Goal: Task Accomplishment & Management: Complete application form

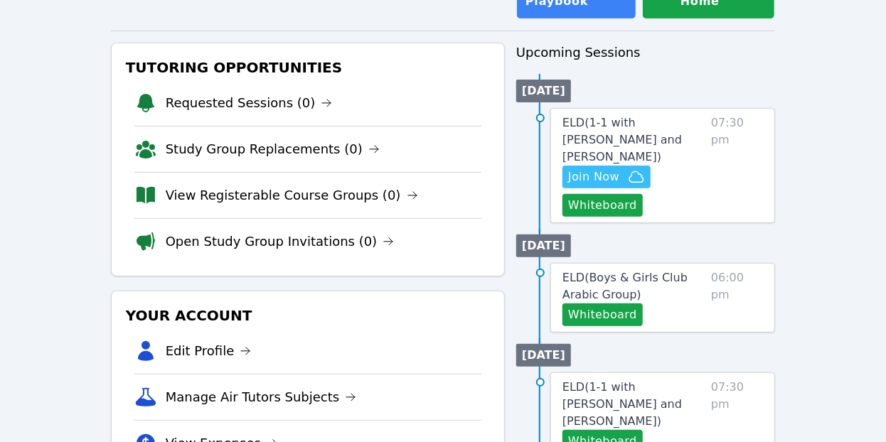
scroll to position [115, 0]
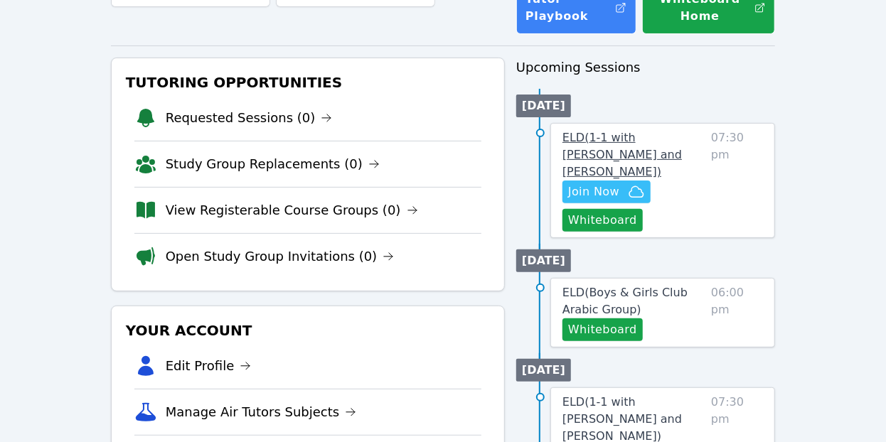
click at [613, 150] on span "ELD ( 1-1 with Jna Al Mawla and Selma Elwishee )" at bounding box center [623, 155] width 120 height 48
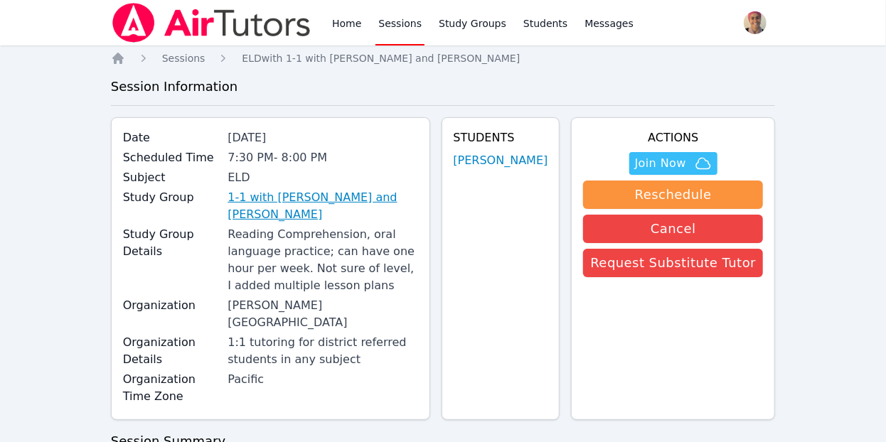
click at [307, 205] on link "1-1 with [PERSON_NAME] and [PERSON_NAME]" at bounding box center [323, 206] width 190 height 34
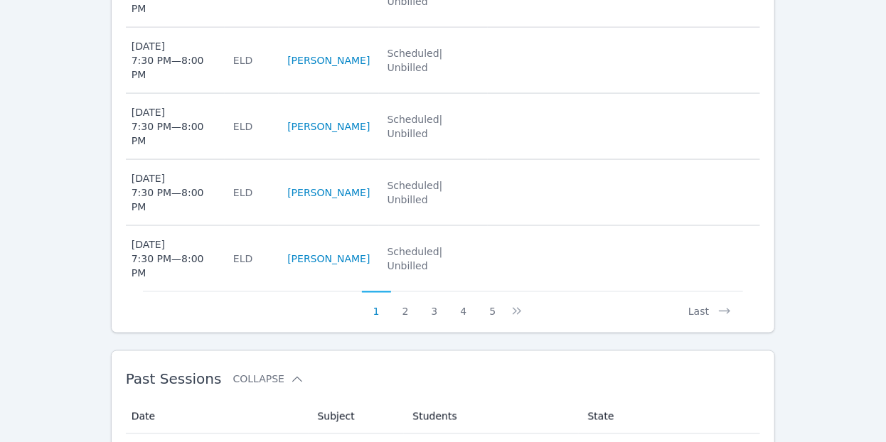
scroll to position [946, 0]
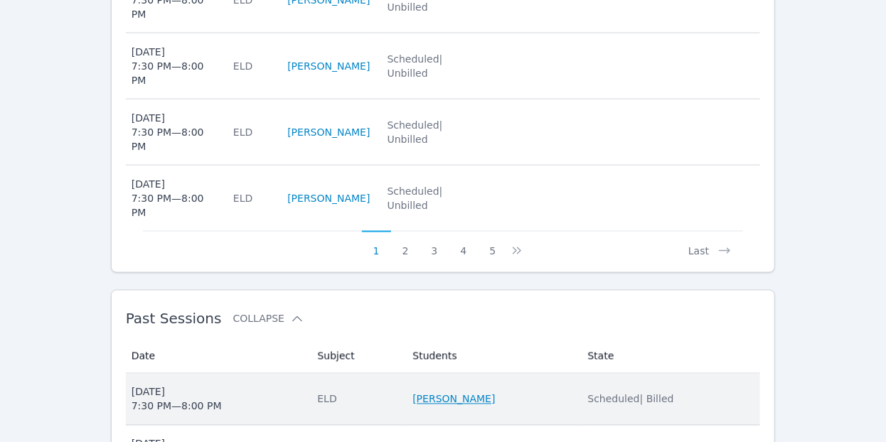
click at [464, 393] on link "[PERSON_NAME]" at bounding box center [454, 400] width 83 height 14
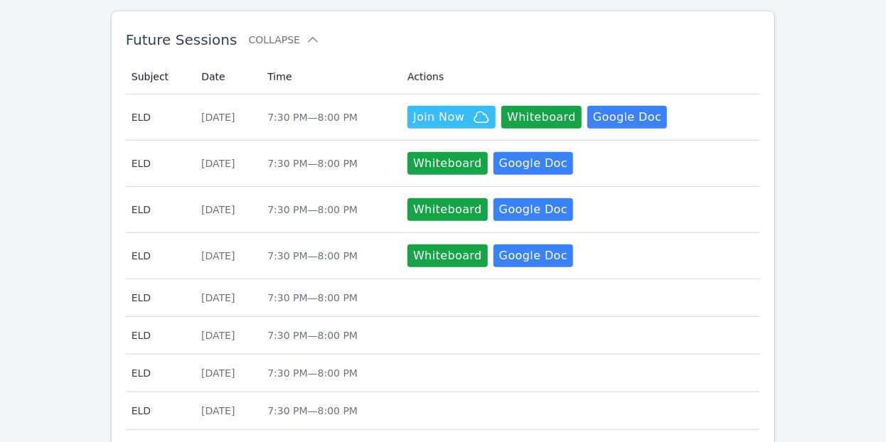
scroll to position [847, 0]
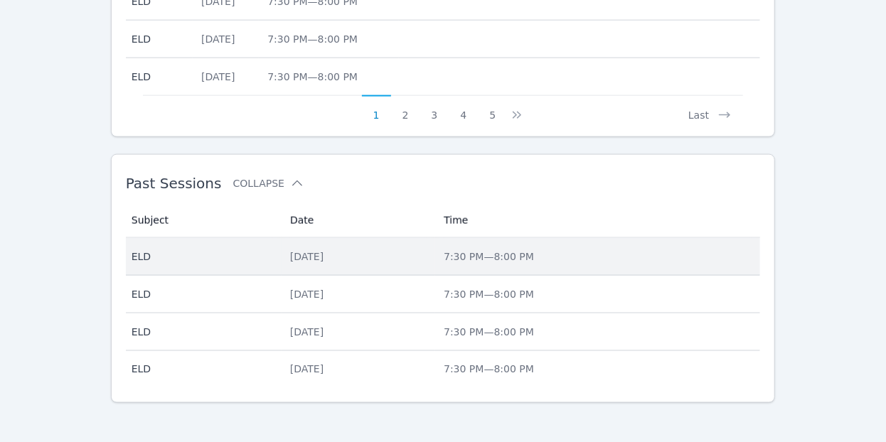
click at [300, 250] on div "[DATE]" at bounding box center [358, 257] width 137 height 14
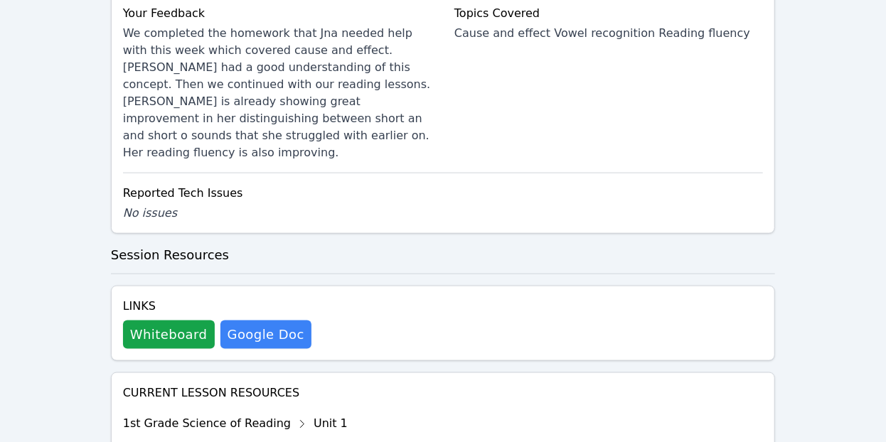
scroll to position [740, 0]
click at [150, 320] on button "Whiteboard" at bounding box center [169, 334] width 92 height 28
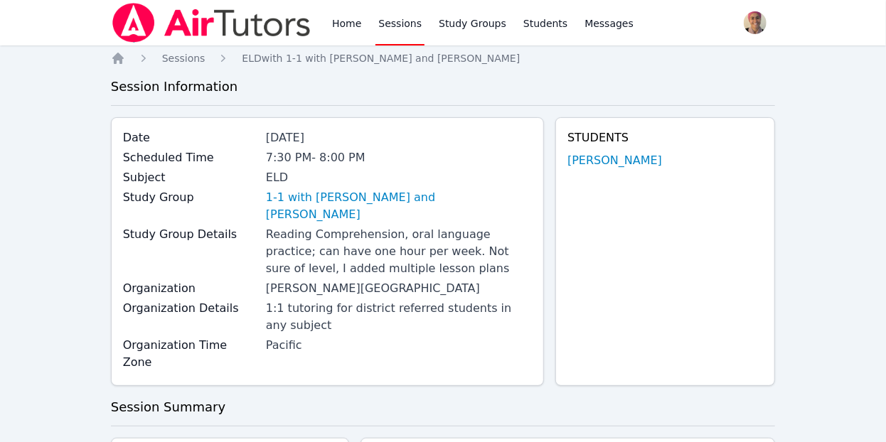
click at [408, 38] on link "Sessions" at bounding box center [400, 23] width 49 height 46
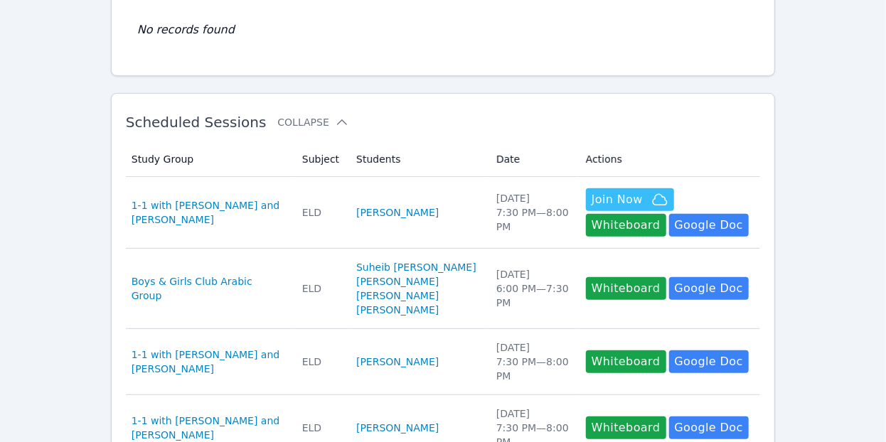
scroll to position [163, 0]
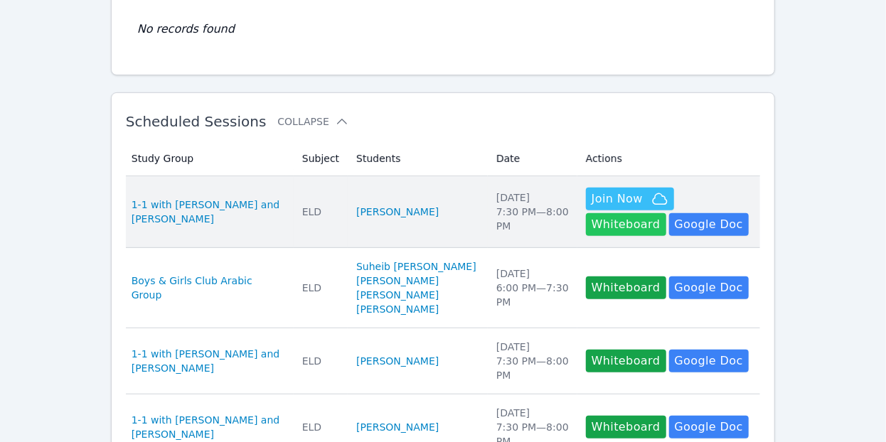
click at [667, 213] on button "Whiteboard" at bounding box center [626, 224] width 80 height 23
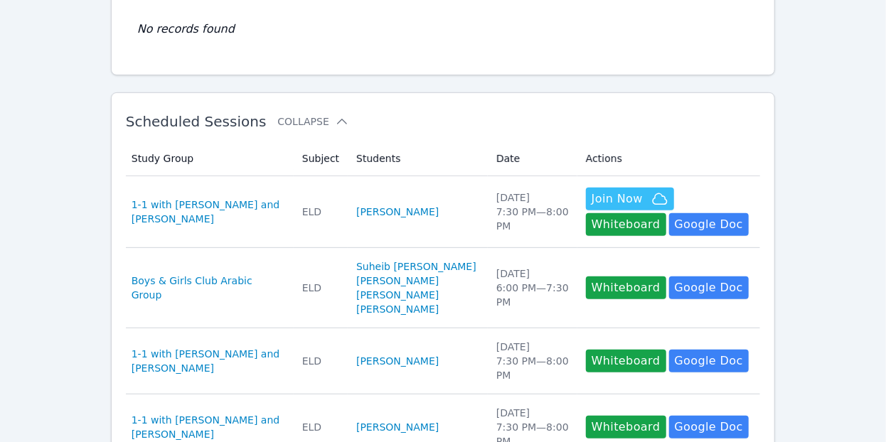
scroll to position [0, 0]
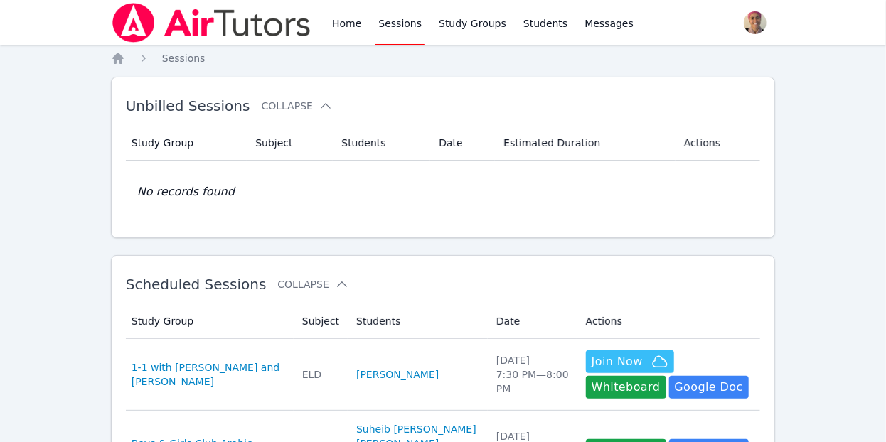
click at [408, 21] on link "Sessions" at bounding box center [400, 23] width 49 height 46
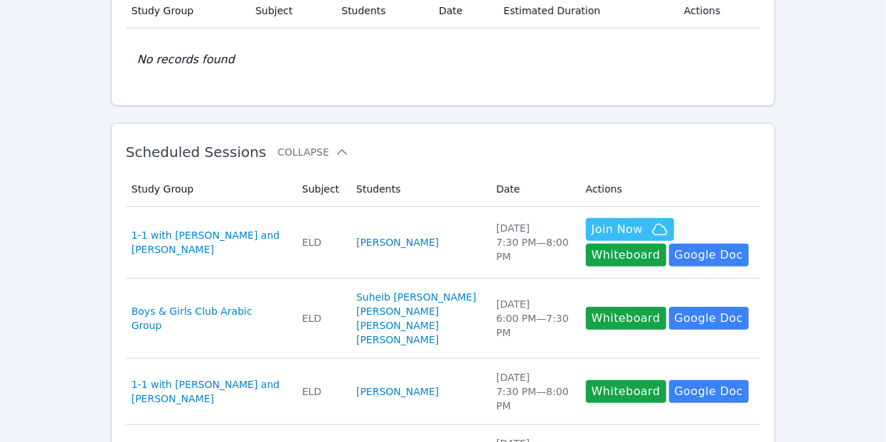
scroll to position [134, 0]
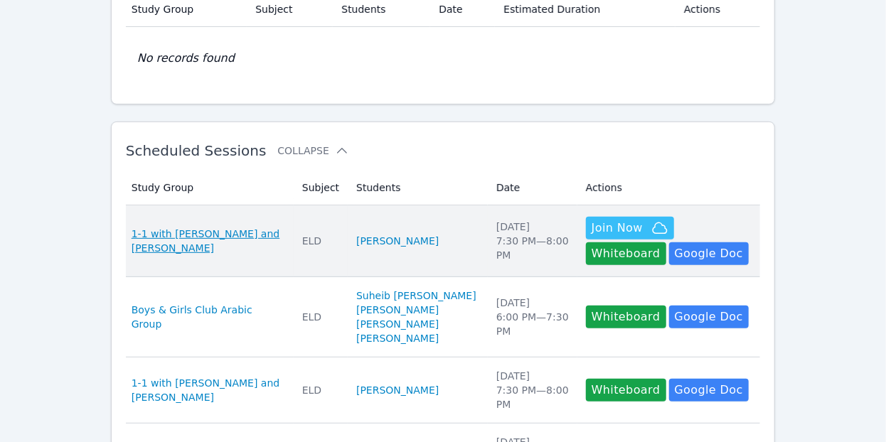
click at [206, 237] on span "1-1 with [PERSON_NAME] and [PERSON_NAME]" at bounding box center [209, 241] width 154 height 28
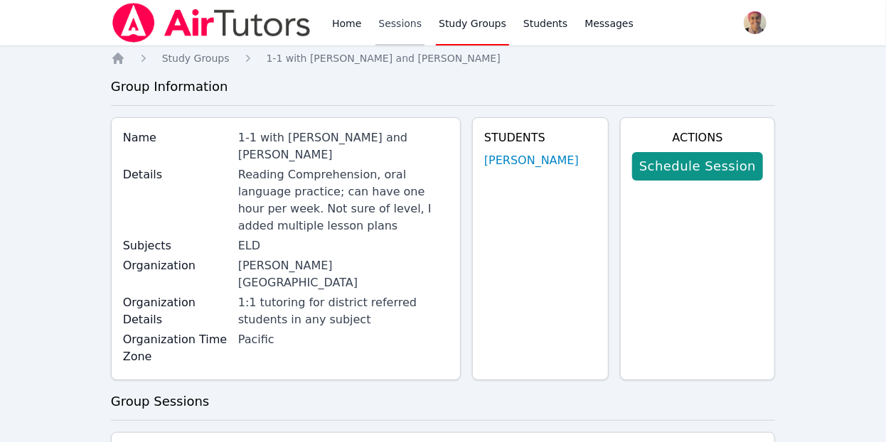
click at [398, 27] on link "Sessions" at bounding box center [400, 23] width 49 height 46
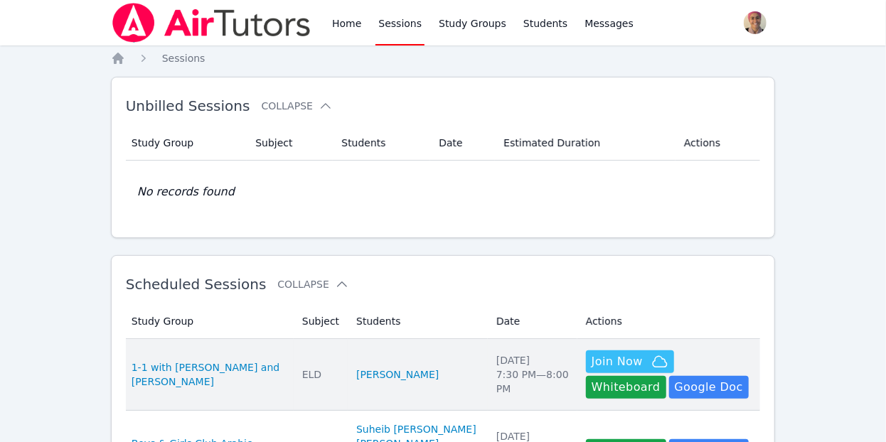
click at [407, 371] on li "[PERSON_NAME]" at bounding box center [417, 375] width 123 height 14
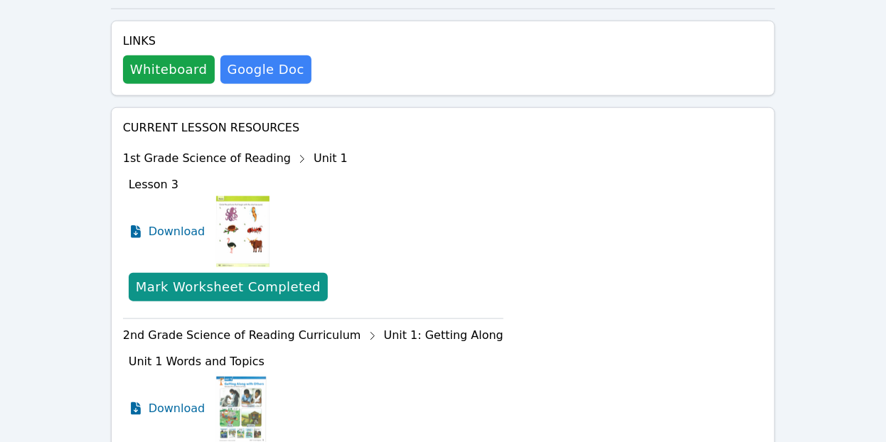
scroll to position [610, 0]
click at [220, 148] on div "1st Grade Science of Reading Unit 1" at bounding box center [313, 159] width 381 height 23
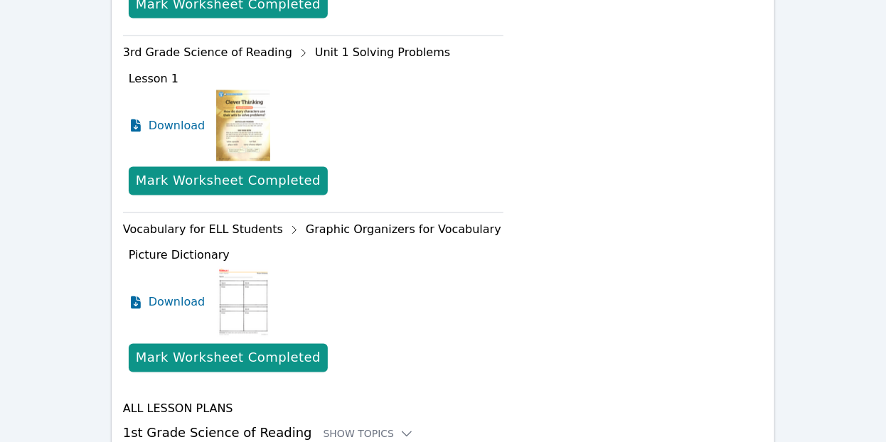
scroll to position [1202, 0]
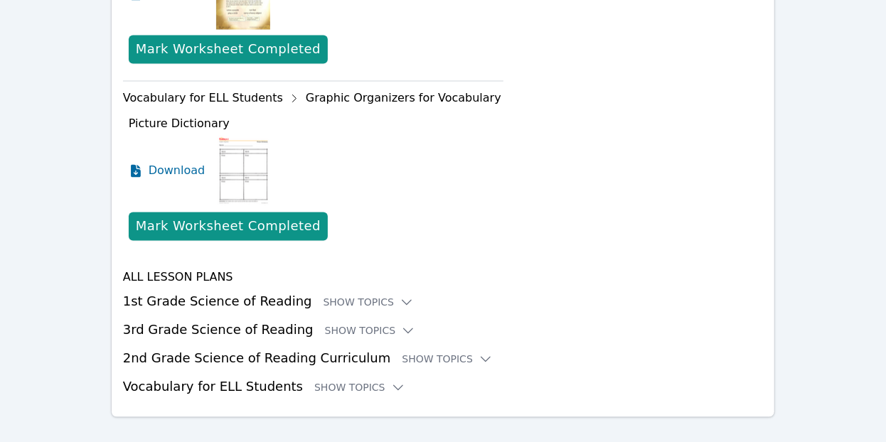
click at [179, 292] on h3 "1st Grade Science of Reading Show Topics" at bounding box center [443, 302] width 641 height 20
click at [371, 296] on div "Show Topics" at bounding box center [369, 303] width 91 height 14
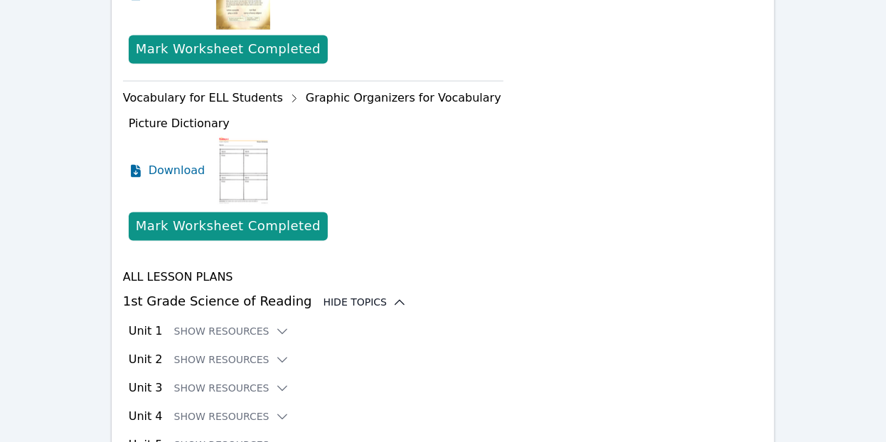
scroll to position [1376, 0]
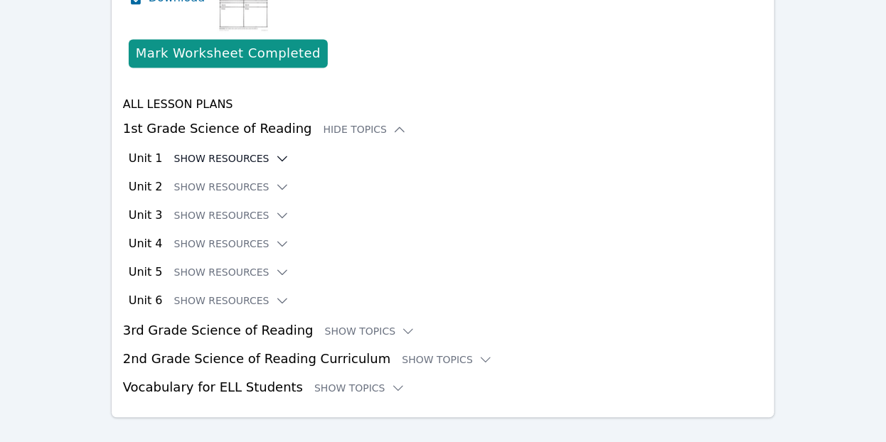
click at [245, 152] on button "Show Resources" at bounding box center [231, 159] width 115 height 14
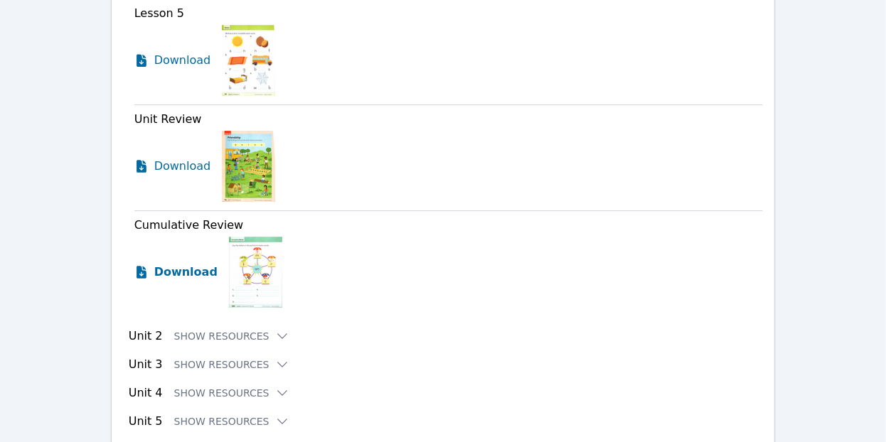
scroll to position [2166, 0]
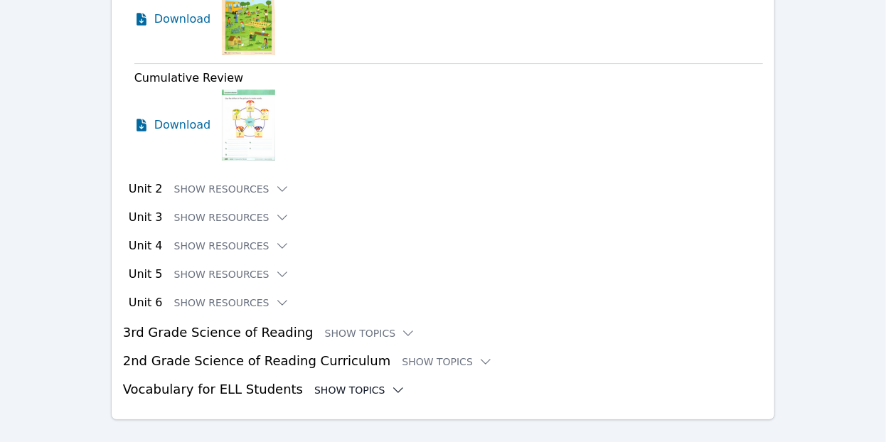
click at [333, 383] on div "Show Topics" at bounding box center [359, 390] width 91 height 14
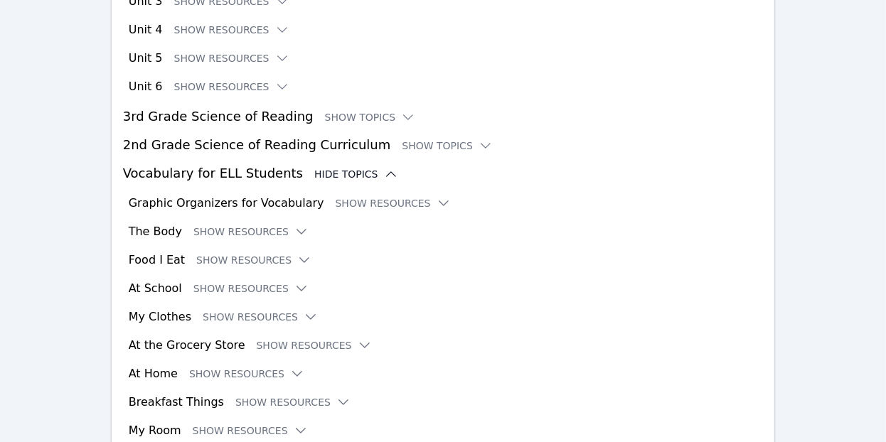
scroll to position [2380, 0]
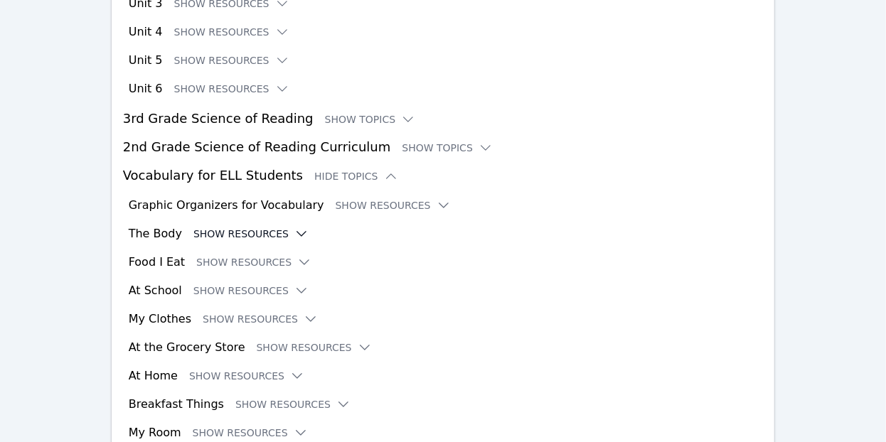
click at [294, 227] on icon at bounding box center [301, 234] width 14 height 14
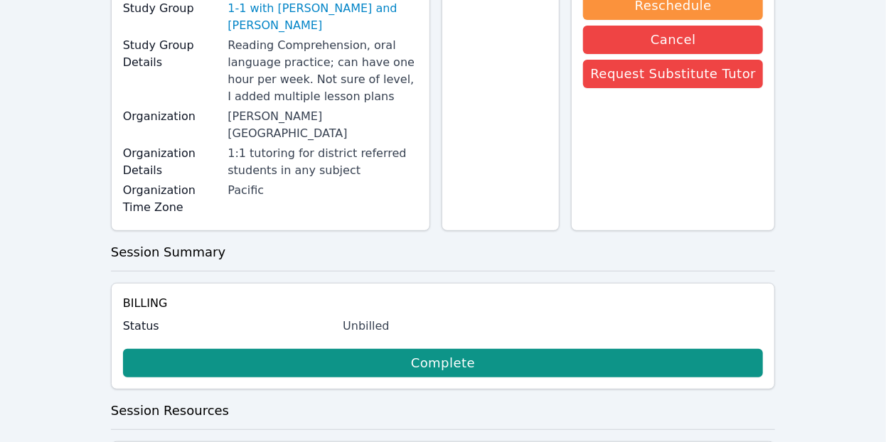
scroll to position [0, 0]
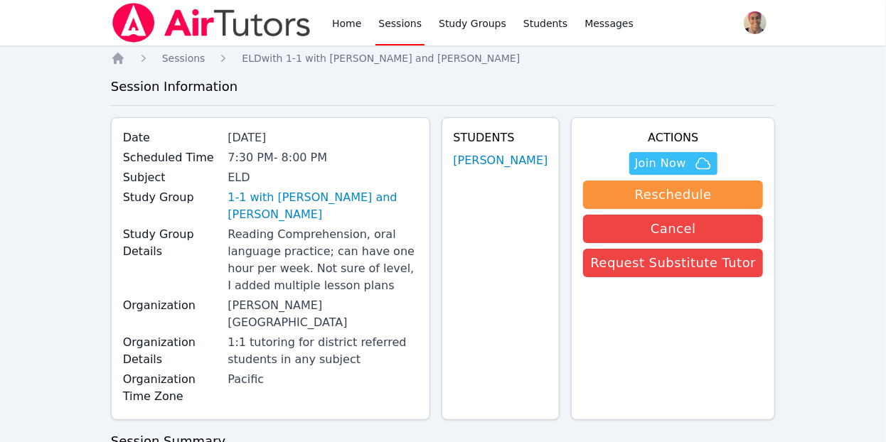
click at [401, 28] on link "Sessions" at bounding box center [400, 23] width 49 height 46
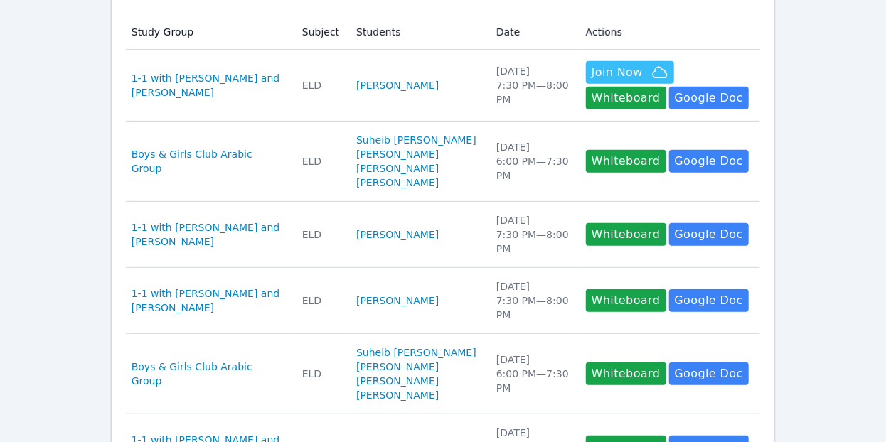
scroll to position [288, 0]
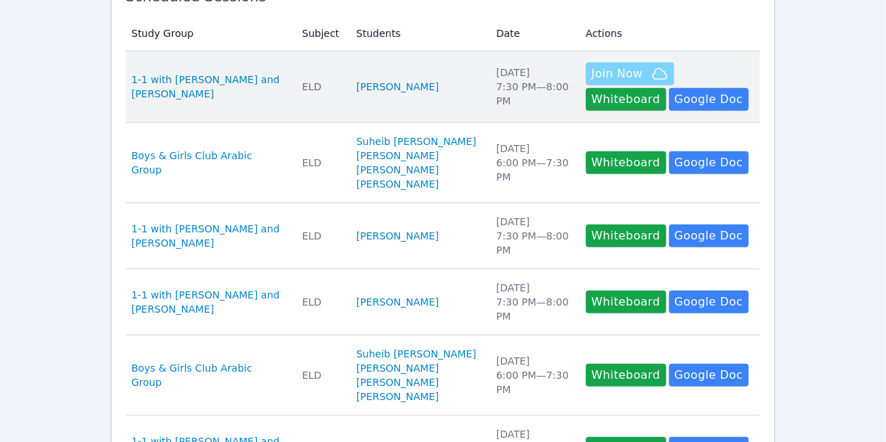
click at [586, 63] on button "Join Now" at bounding box center [630, 74] width 88 height 23
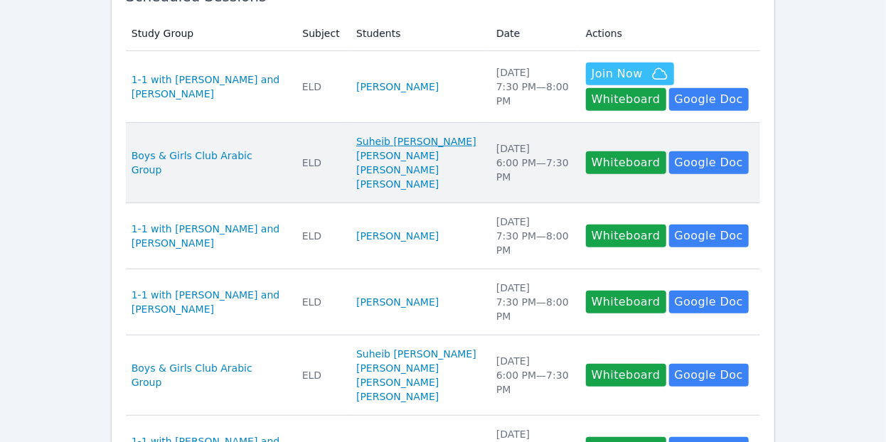
scroll to position [0, 0]
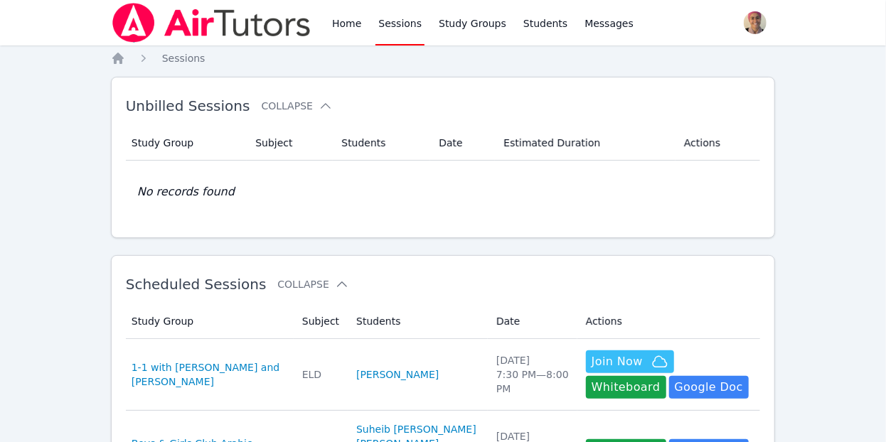
click at [386, 22] on link "Sessions" at bounding box center [400, 23] width 49 height 46
click at [383, 29] on link "Sessions" at bounding box center [400, 23] width 49 height 46
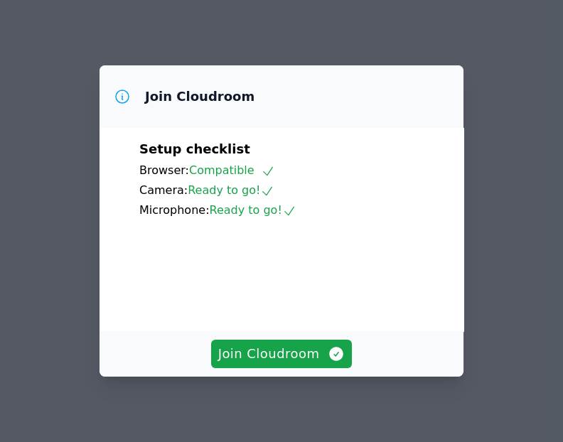
scroll to position [82, 0]
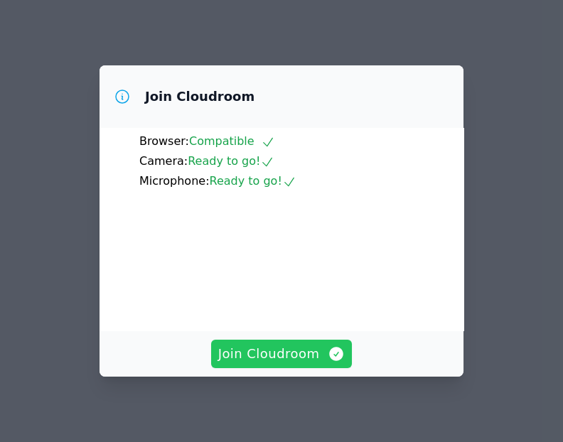
click at [276, 361] on span "Join Cloudroom" at bounding box center [281, 354] width 127 height 20
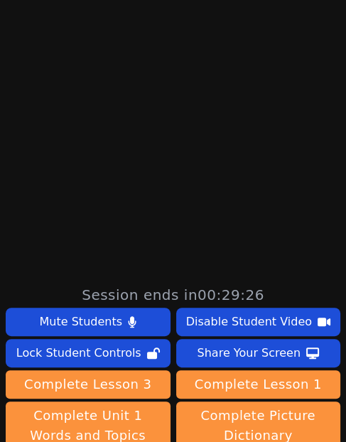
scroll to position [461, 0]
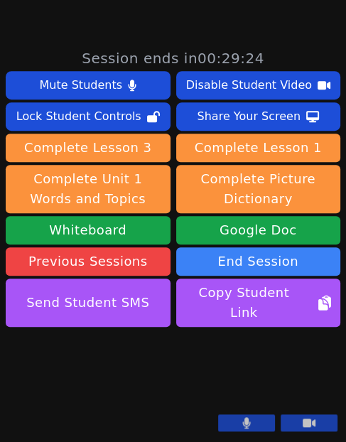
click at [263, 430] on button at bounding box center [246, 423] width 57 height 17
click at [233, 422] on button at bounding box center [246, 423] width 57 height 17
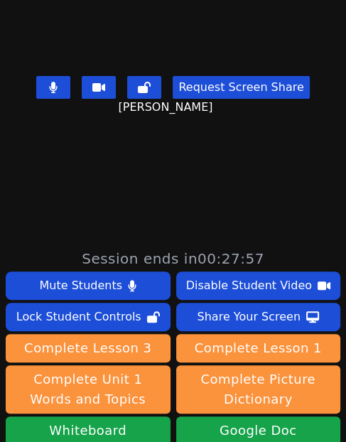
scroll to position [0, 0]
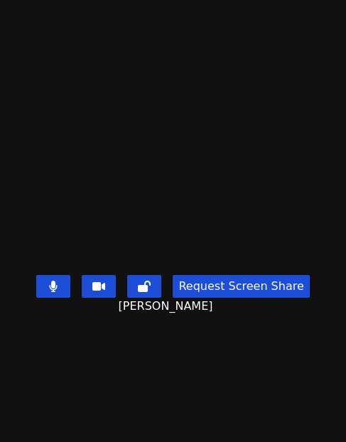
click at [186, 147] on video at bounding box center [173, 193] width 213 height 154
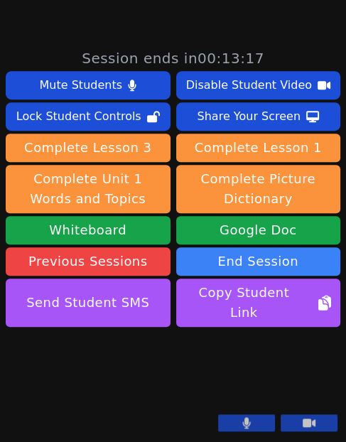
click at [240, 428] on button at bounding box center [246, 423] width 57 height 17
click at [245, 428] on button at bounding box center [246, 423] width 57 height 17
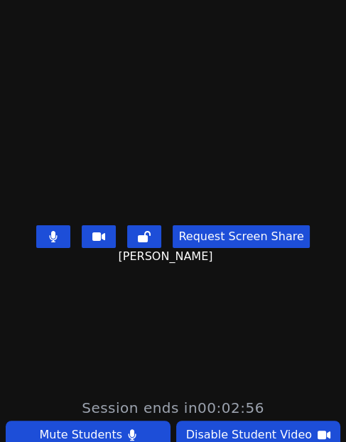
scroll to position [0, 0]
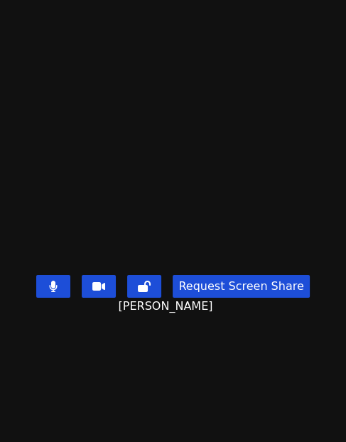
click at [121, 295] on div "Request Screen Share" at bounding box center [172, 286] width 273 height 23
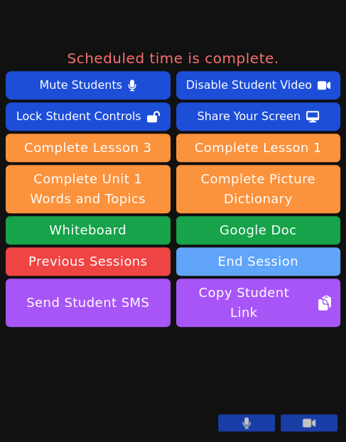
click at [293, 248] on button "End Session" at bounding box center [258, 262] width 165 height 28
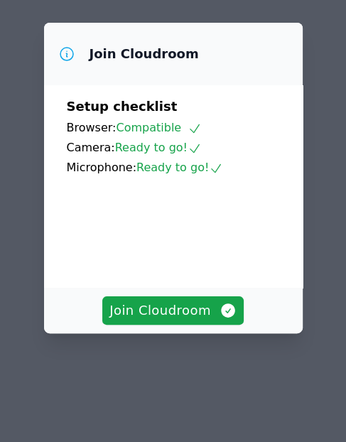
click at [97, 414] on div "Join Cloudroom Setup checklist Browser: Compatible Camera: Ready to go! Microph…" at bounding box center [173, 221] width 346 height 442
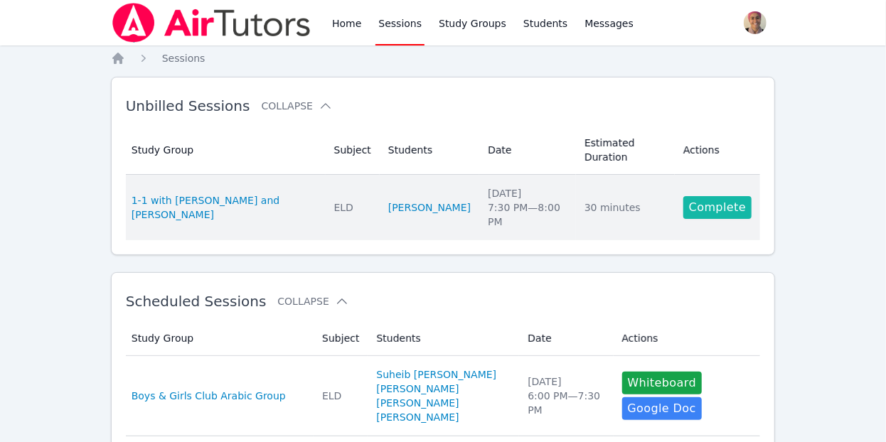
click at [728, 196] on link "Complete" at bounding box center [718, 207] width 68 height 23
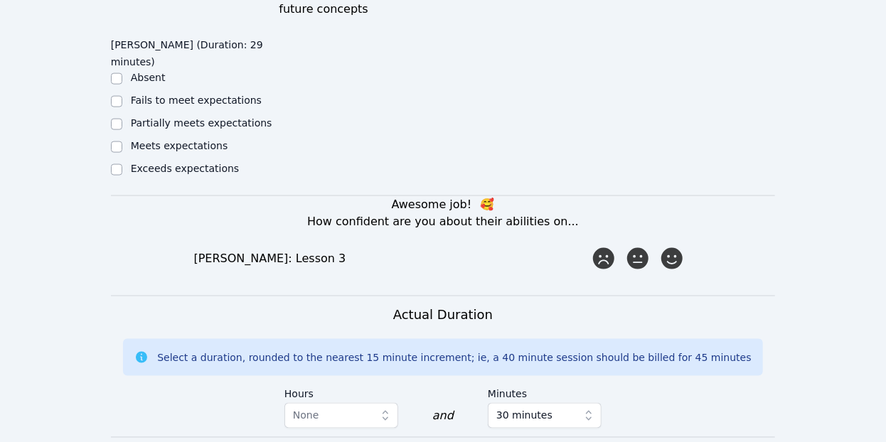
scroll to position [812, 0]
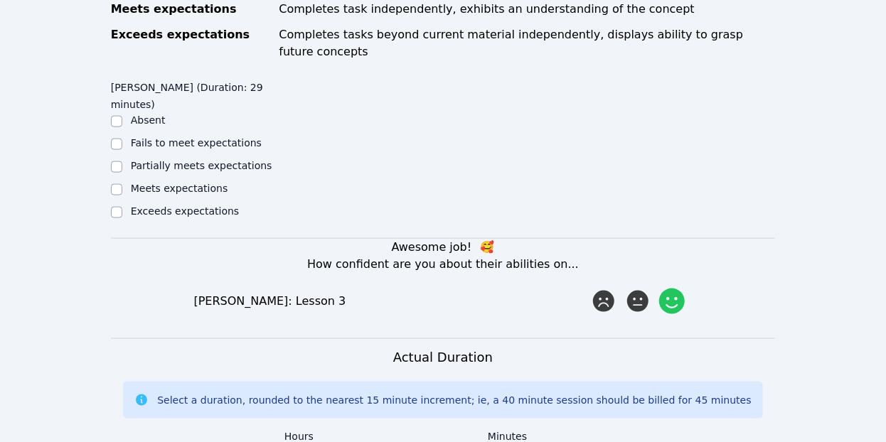
click at [681, 289] on icon at bounding box center [672, 302] width 26 height 26
click at [0, 0] on input "radio" at bounding box center [0, 0] width 0 height 0
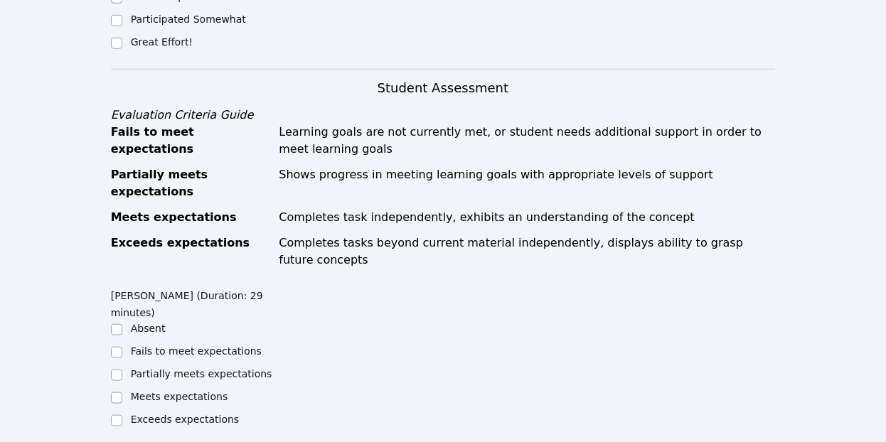
scroll to position [592, 0]
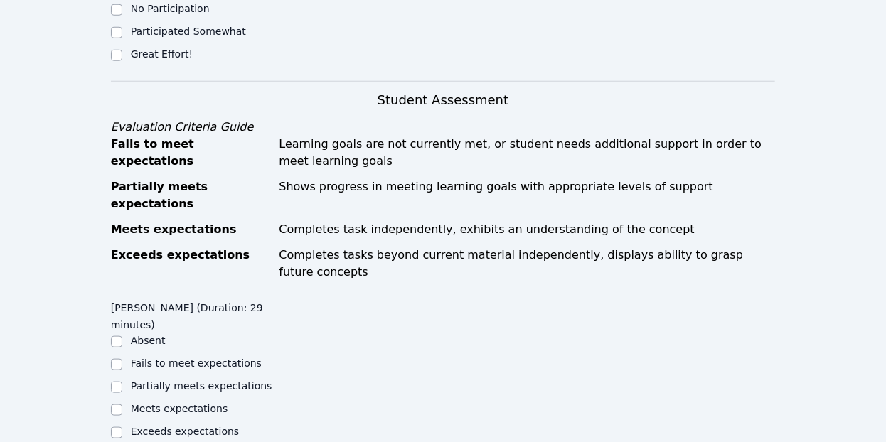
click at [174, 403] on label "Meets expectations" at bounding box center [179, 408] width 97 height 11
click at [122, 405] on input "Meets expectations" at bounding box center [116, 410] width 11 height 11
checkbox input "true"
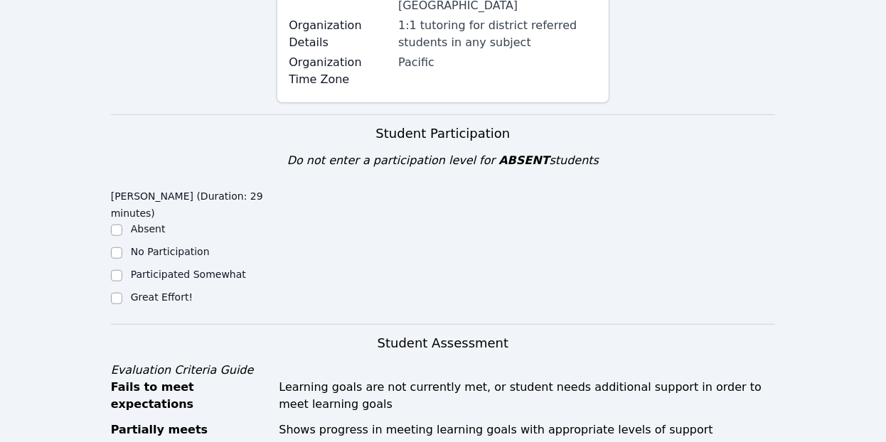
scroll to position [331, 0]
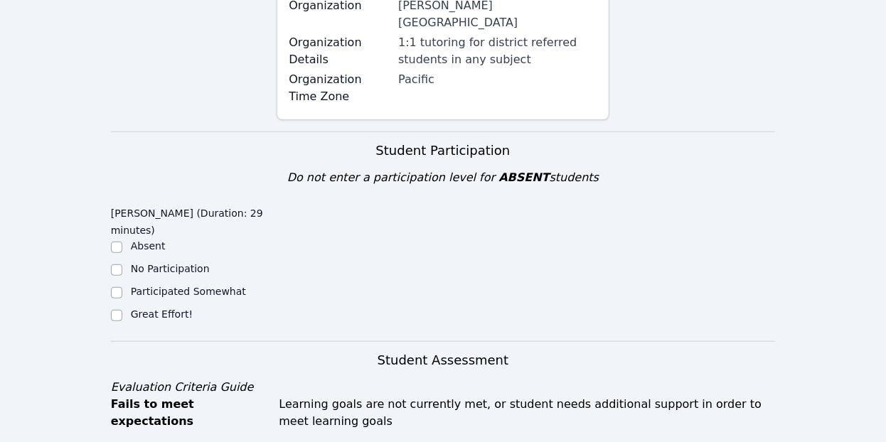
click at [160, 309] on label "Great Effort!" at bounding box center [162, 314] width 62 height 11
click at [122, 310] on input "Great Effort!" at bounding box center [116, 315] width 11 height 11
checkbox input "true"
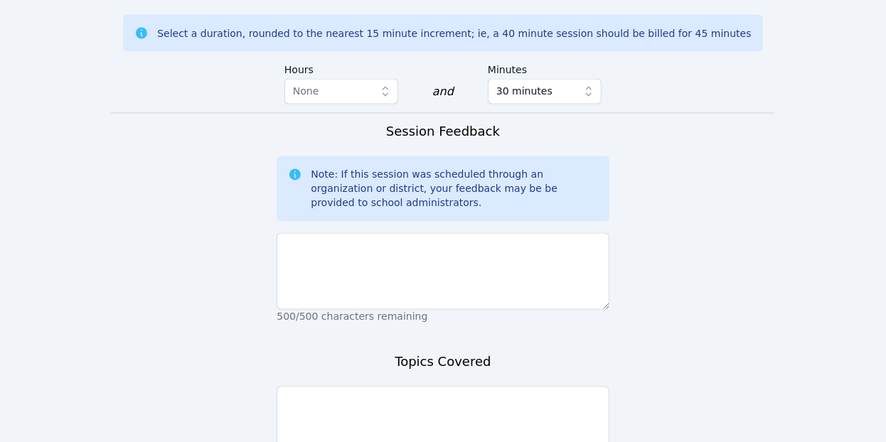
scroll to position [1244, 0]
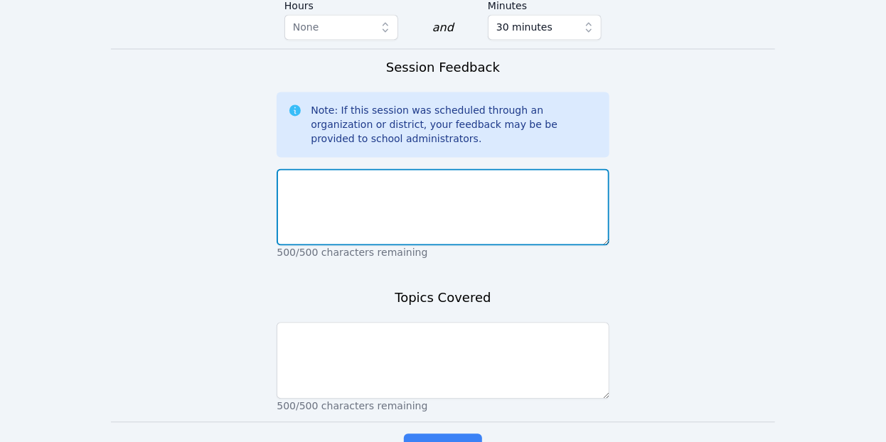
click at [388, 169] on textarea at bounding box center [443, 207] width 332 height 77
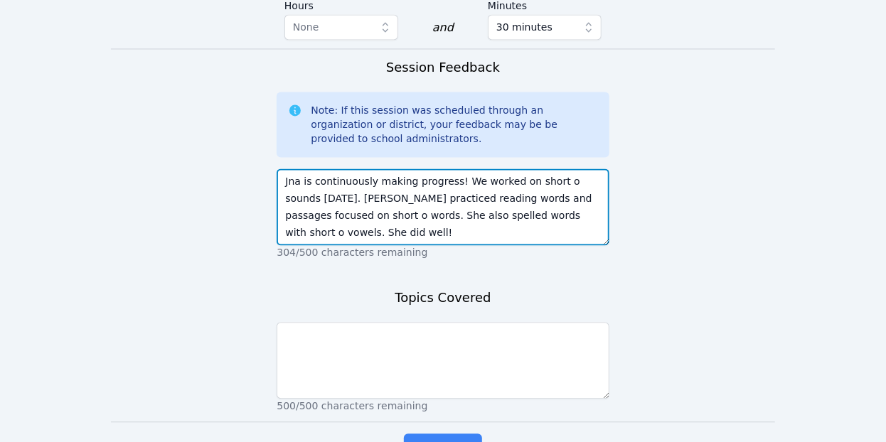
type textarea "Jna is continuously making progress! We worked on short o sounds [DATE]. [PERSO…"
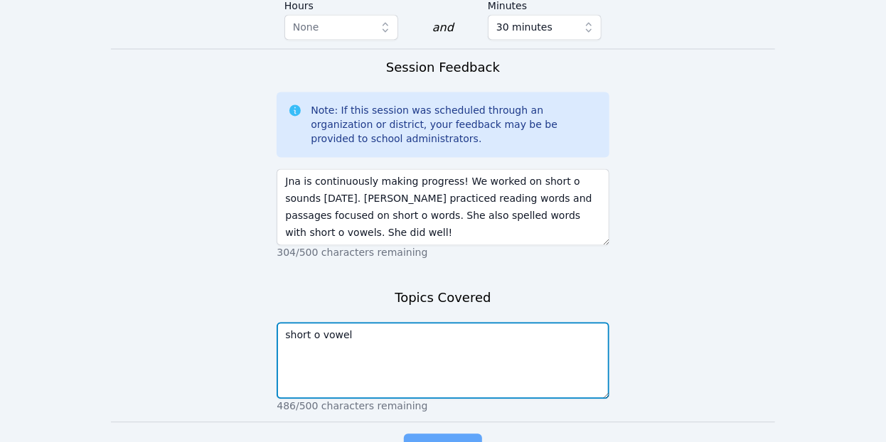
type textarea "short o vowel"
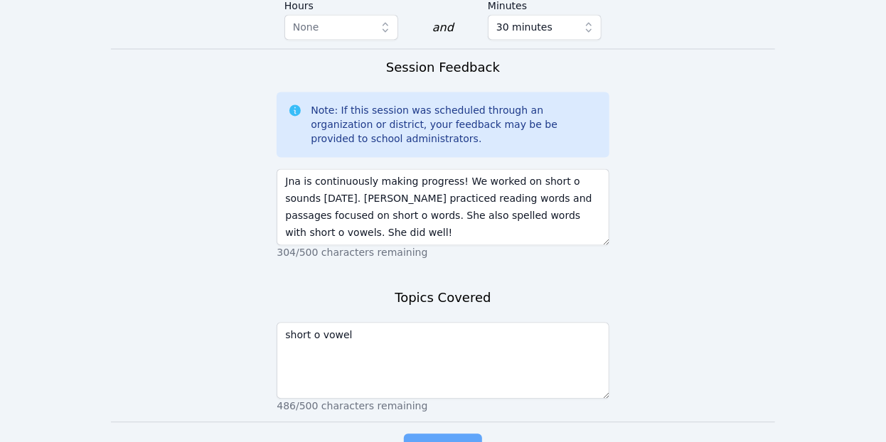
click at [422, 434] on button "Complete" at bounding box center [443, 448] width 78 height 28
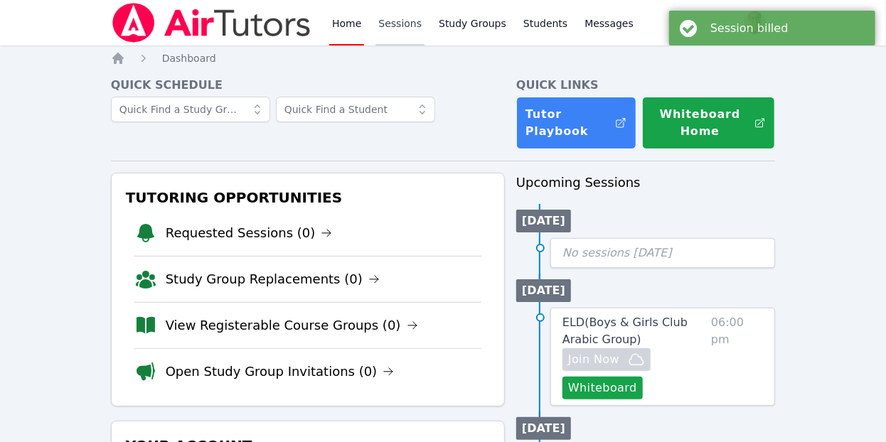
click at [410, 31] on link "Sessions" at bounding box center [400, 23] width 49 height 46
